Goal: Information Seeking & Learning: Find specific fact

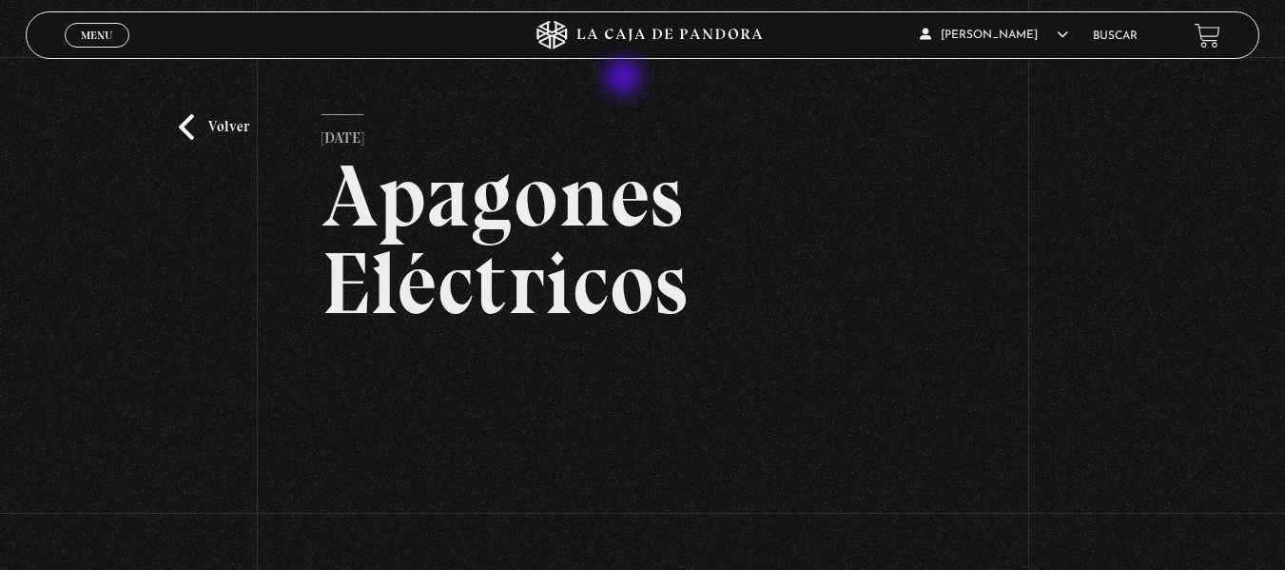
scroll to position [277, 0]
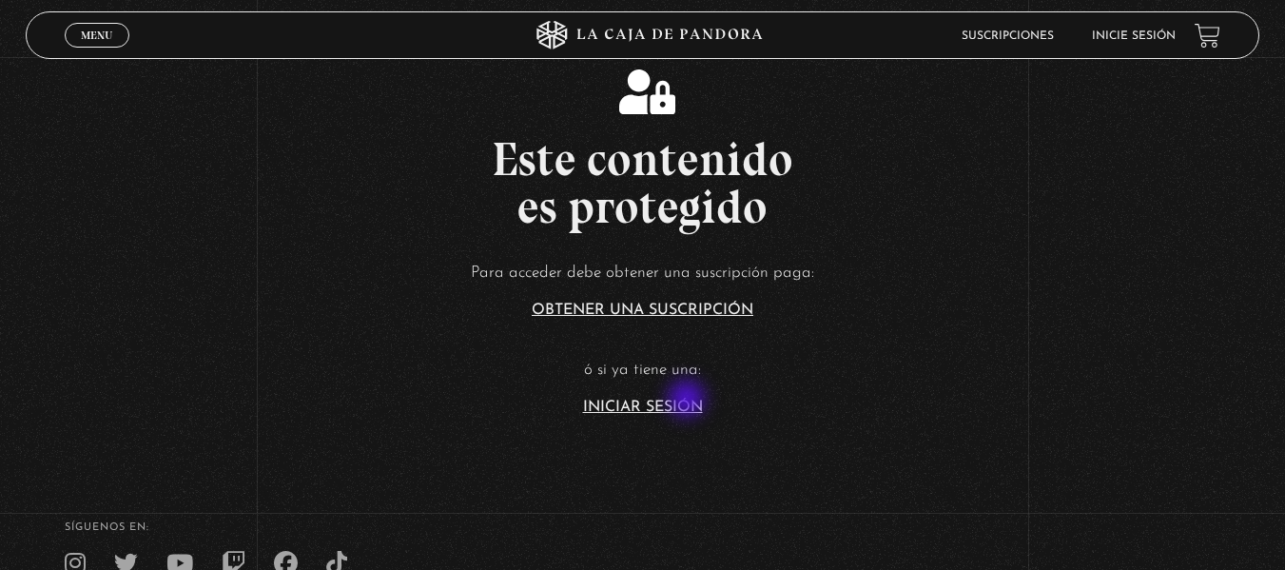
click at [689, 400] on link "Iniciar Sesión" at bounding box center [643, 406] width 120 height 15
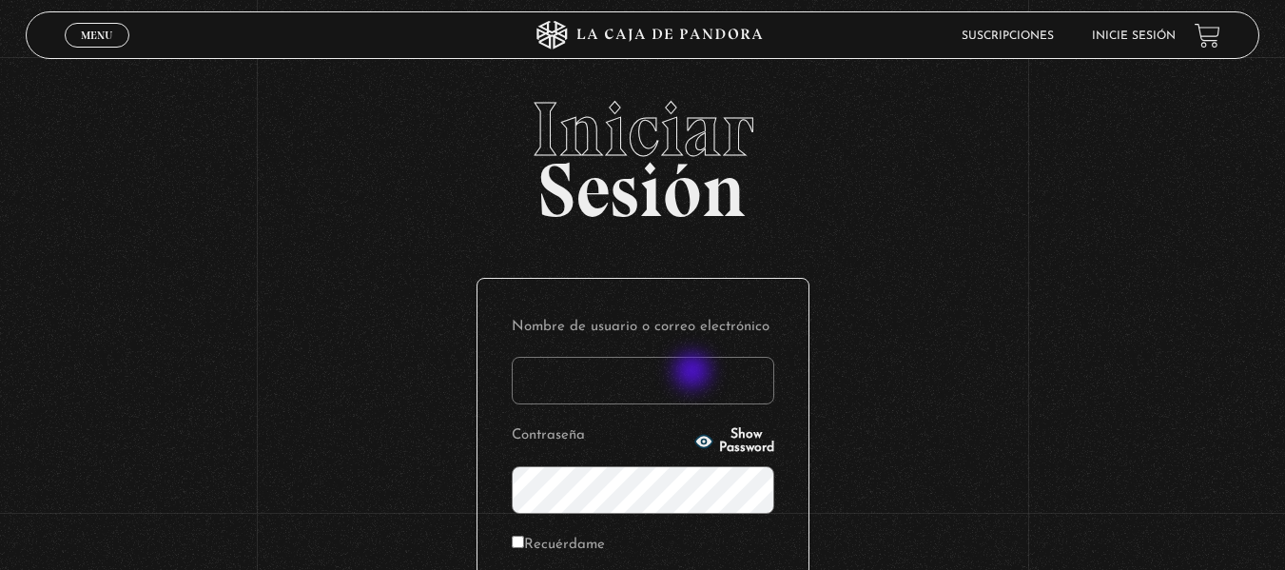
click at [694, 373] on input "Nombre de usuario o correo electrónico" at bounding box center [643, 381] width 263 height 48
type input "pamelagonzalezc6@gmail.com"
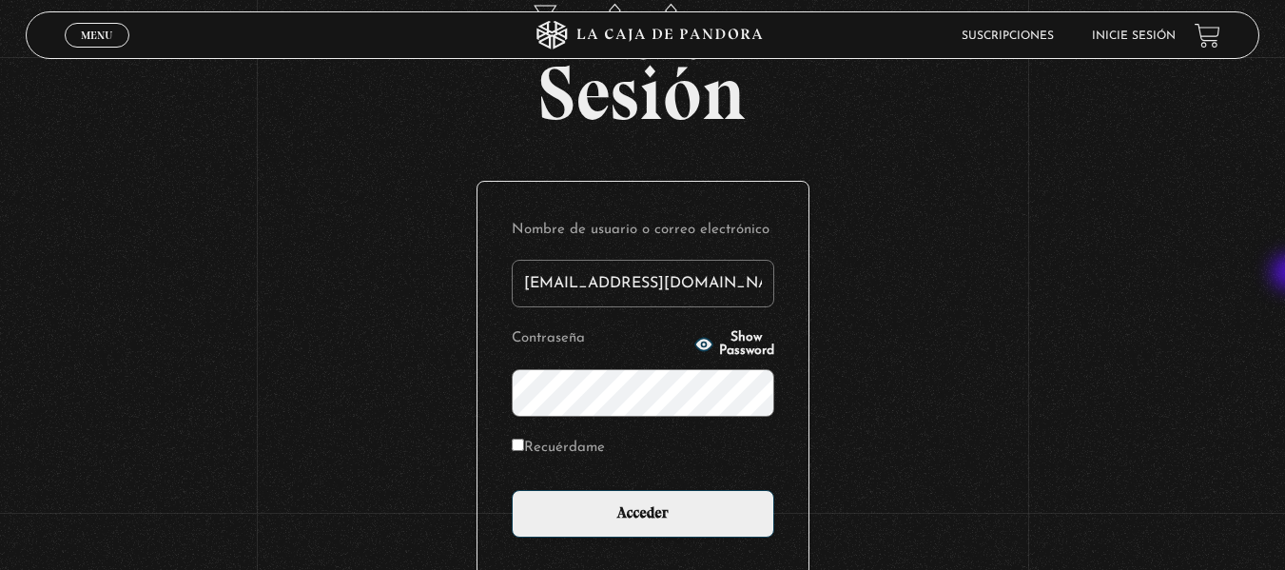
scroll to position [104, 0]
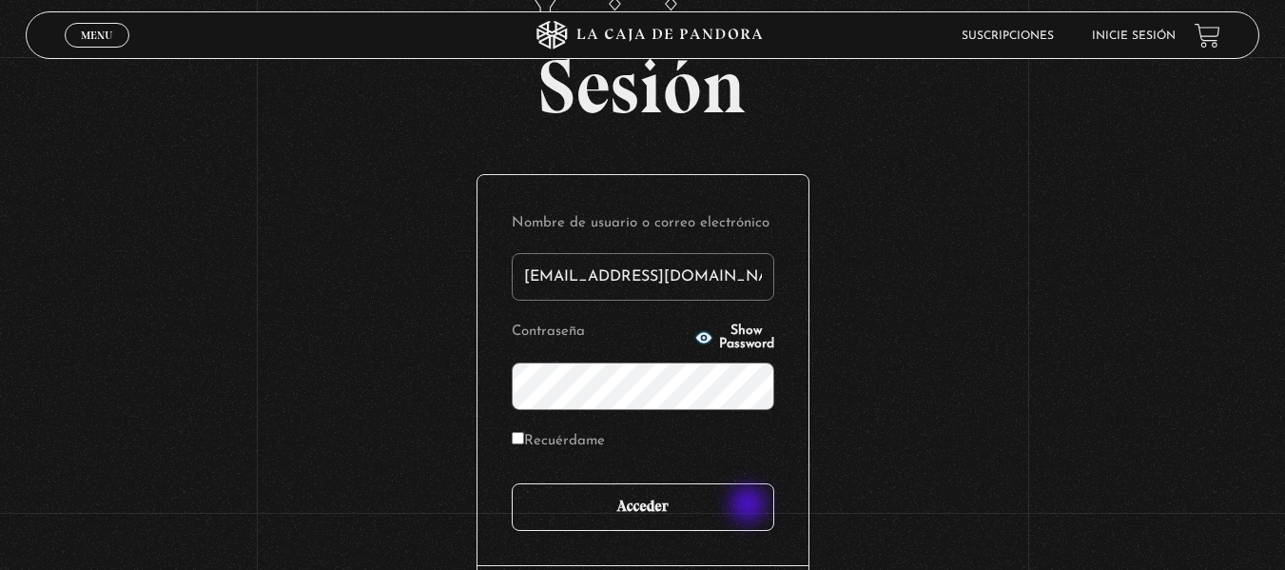
click at [750, 506] on input "Acceder" at bounding box center [643, 507] width 263 height 48
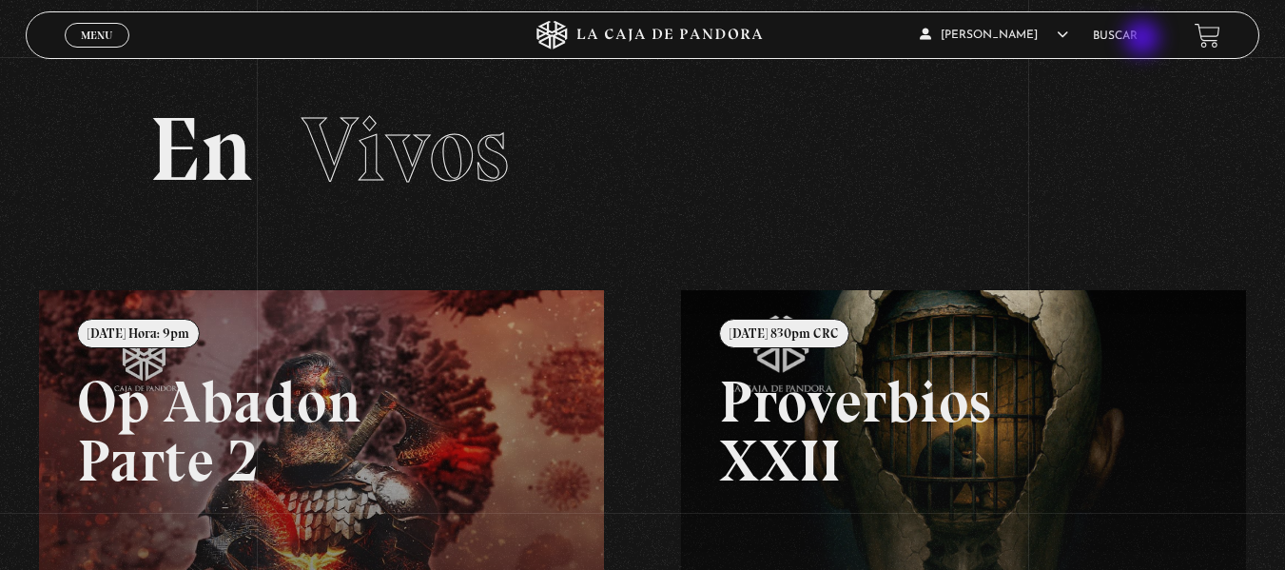
click at [1138, 40] on link "Buscar" at bounding box center [1115, 35] width 45 height 11
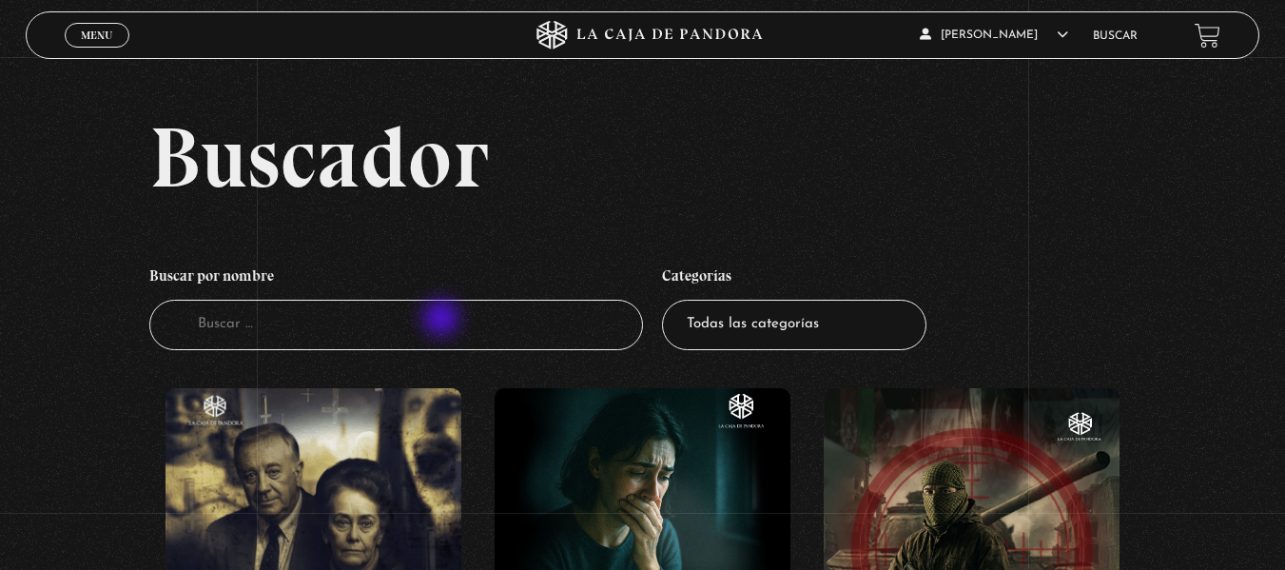
click at [443, 320] on input "Buscador" at bounding box center [396, 325] width 494 height 50
type input "apa"
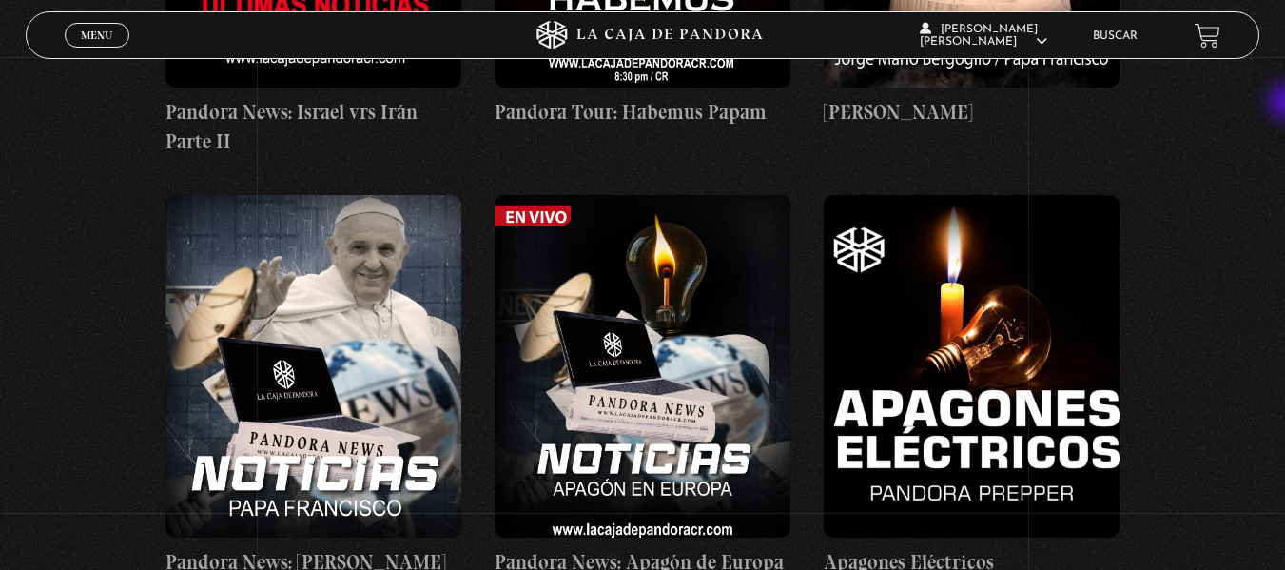
scroll to position [667, 0]
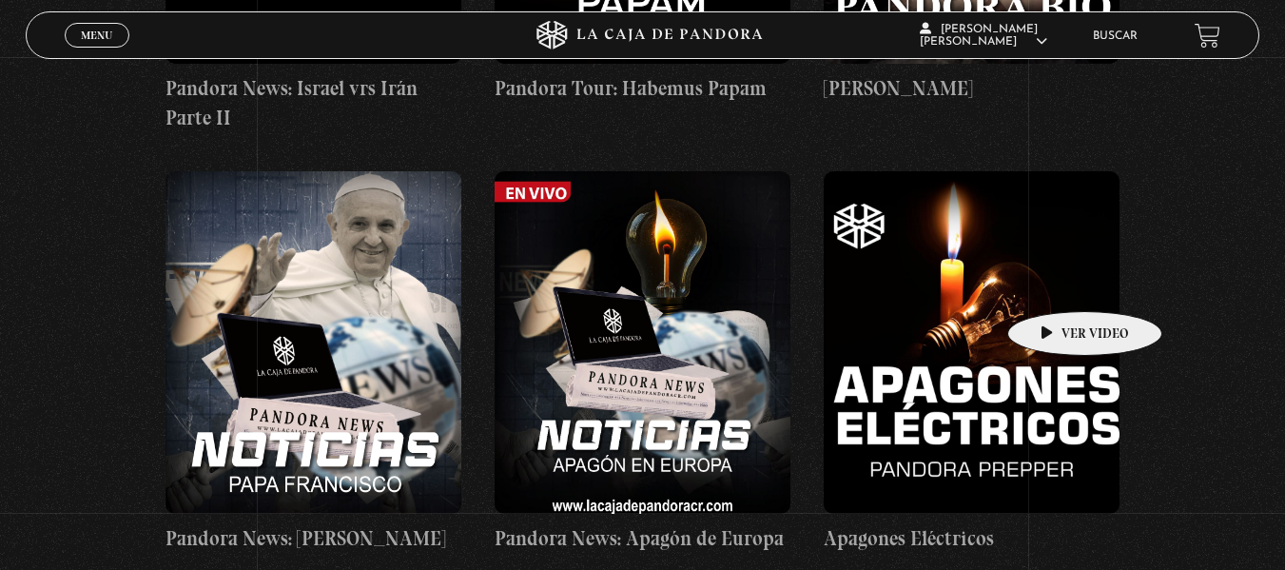
click at [1055, 282] on figure at bounding box center [972, 342] width 296 height 342
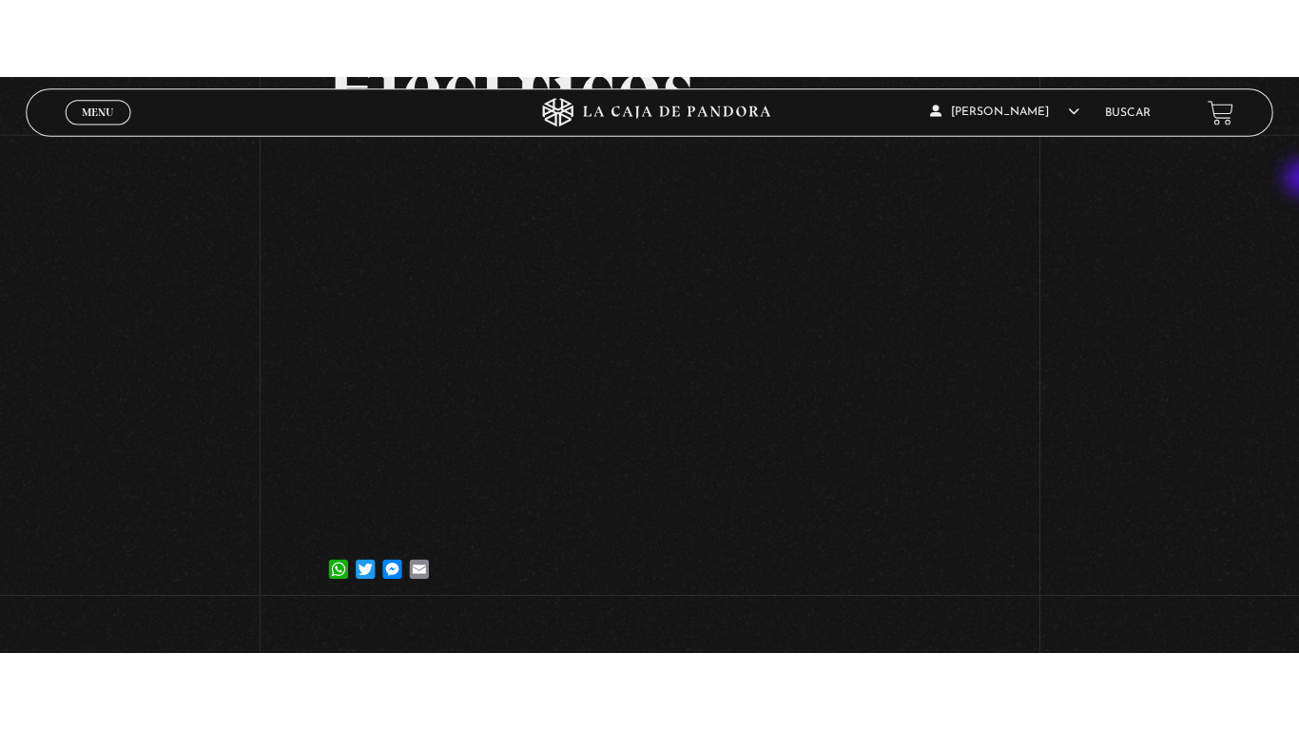
scroll to position [275, 0]
